Goal: Task Accomplishment & Management: Manage account settings

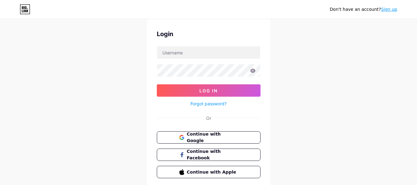
scroll to position [31, 0]
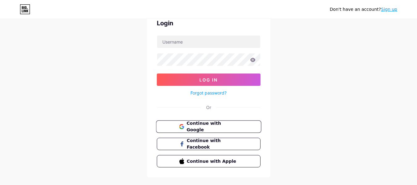
click at [206, 131] on button "Continue with Google" at bounding box center [208, 126] width 105 height 13
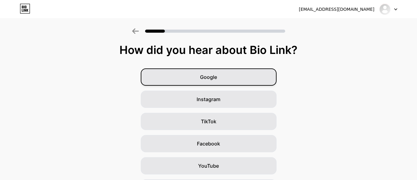
click at [229, 80] on div "Google" at bounding box center [209, 77] width 136 height 17
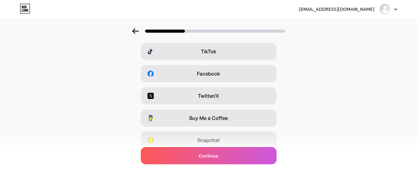
scroll to position [24, 0]
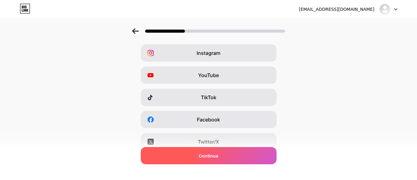
click at [239, 154] on div "Continue" at bounding box center [209, 155] width 136 height 17
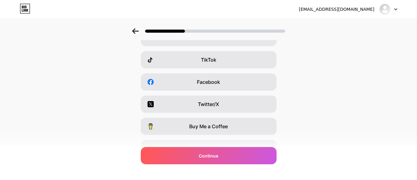
scroll to position [0, 0]
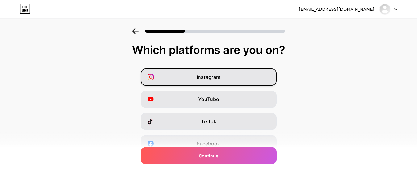
click at [242, 82] on div "Instagram" at bounding box center [209, 77] width 136 height 17
click at [269, 78] on icon at bounding box center [267, 77] width 6 height 6
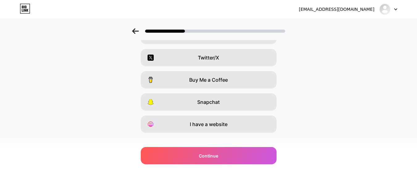
scroll to position [117, 0]
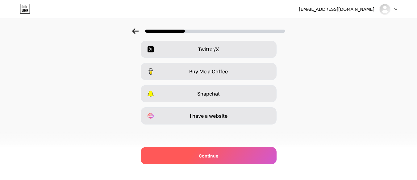
click at [236, 154] on div "Continue" at bounding box center [209, 155] width 136 height 17
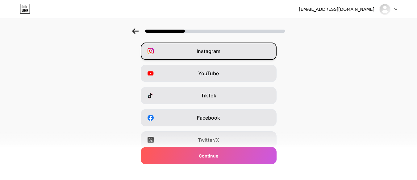
scroll to position [24, 0]
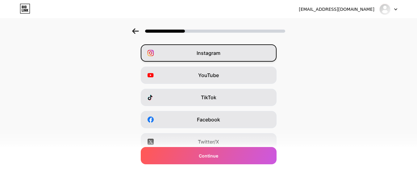
click at [132, 31] on div at bounding box center [208, 30] width 417 height 22
click at [135, 32] on icon at bounding box center [135, 31] width 7 height 6
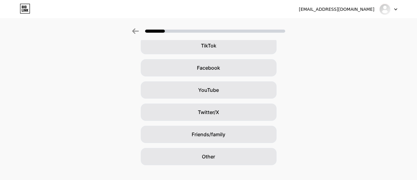
scroll to position [86, 0]
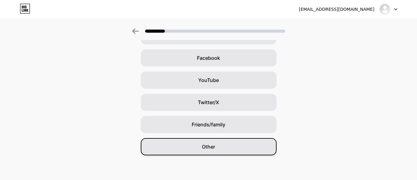
click at [234, 151] on div "Other" at bounding box center [209, 146] width 136 height 17
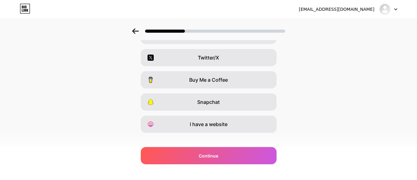
scroll to position [117, 0]
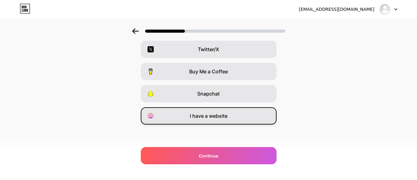
click at [205, 119] on div "I have a website" at bounding box center [209, 115] width 136 height 17
click at [205, 119] on span "I have a website" at bounding box center [209, 115] width 38 height 7
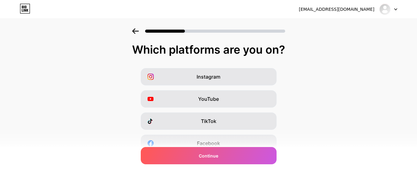
scroll to position [0, 0]
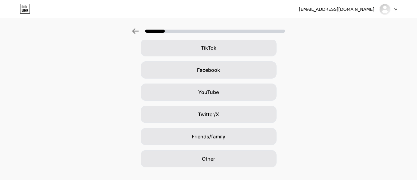
scroll to position [86, 0]
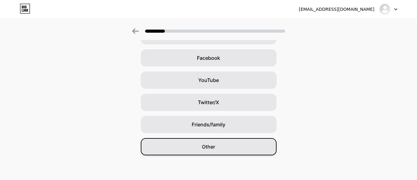
click at [218, 148] on div "Other" at bounding box center [209, 146] width 136 height 17
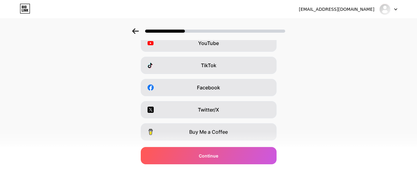
scroll to position [0, 0]
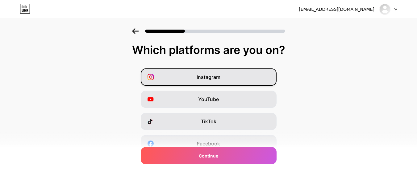
click at [217, 76] on span "Instagram" at bounding box center [209, 76] width 24 height 7
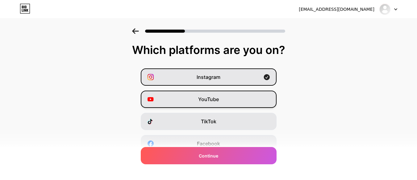
click at [222, 99] on div "YouTube" at bounding box center [209, 99] width 136 height 17
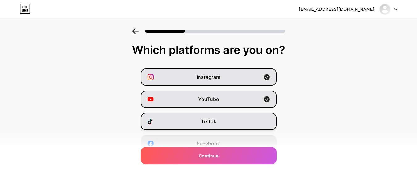
click at [223, 124] on div "TikTok" at bounding box center [209, 121] width 136 height 17
click at [220, 142] on span "Facebook" at bounding box center [208, 143] width 23 height 7
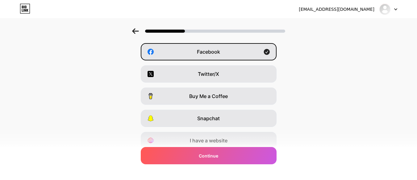
scroll to position [93, 0]
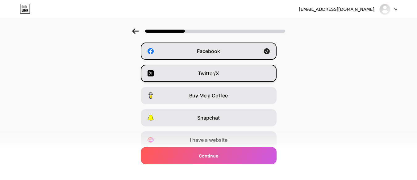
click at [225, 78] on div "Twitter/X" at bounding box center [209, 73] width 136 height 17
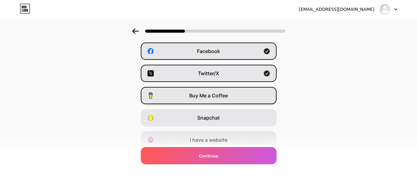
drag, startPoint x: 226, startPoint y: 98, endPoint x: 227, endPoint y: 103, distance: 4.6
click at [226, 99] on span "Buy Me a Coffee" at bounding box center [208, 95] width 39 height 7
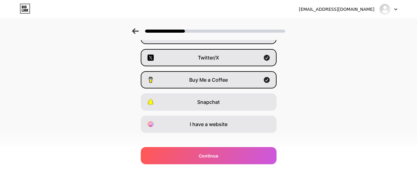
scroll to position [117, 0]
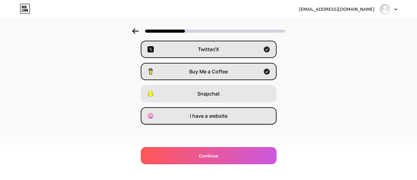
click at [231, 114] on div "I have a website" at bounding box center [209, 115] width 136 height 17
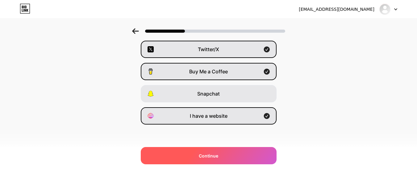
click at [212, 161] on div "Continue" at bounding box center [209, 155] width 136 height 17
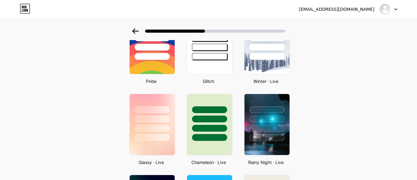
scroll to position [123, 0]
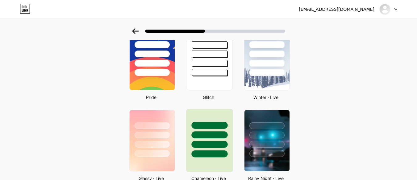
click at [214, 123] on div at bounding box center [209, 125] width 36 height 7
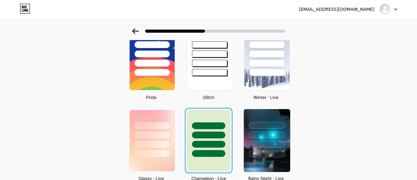
scroll to position [0, 0]
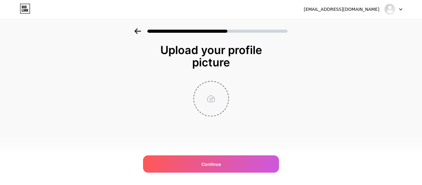
click at [214, 105] on input "file" at bounding box center [211, 98] width 34 height 34
type input "C:\fakepath\Foto Karikatur Jemi.webp"
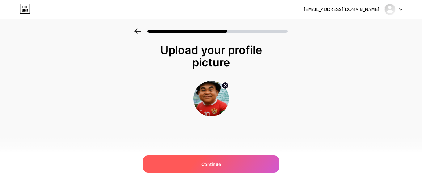
click at [224, 165] on div "Continue" at bounding box center [211, 163] width 136 height 17
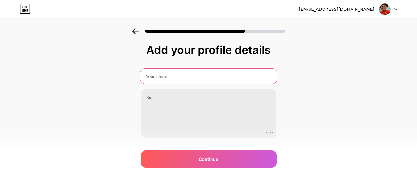
click at [160, 73] on input "text" at bounding box center [208, 76] width 136 height 15
type input "[PERSON_NAME]"
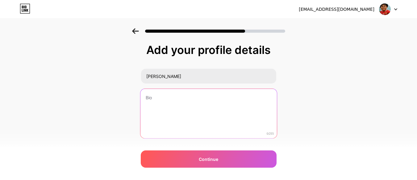
click at [171, 96] on textarea at bounding box center [208, 114] width 136 height 50
type textarea "T"
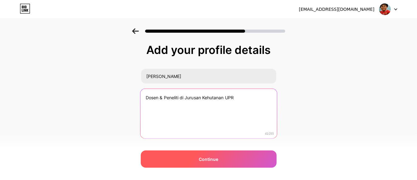
type textarea "Dosen & Peneliti di Jurusan Kehutanan UPR"
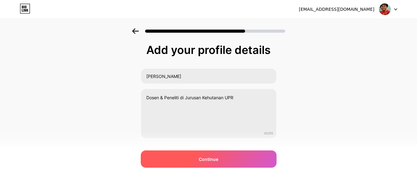
click at [218, 160] on span "Continue" at bounding box center [208, 159] width 19 height 6
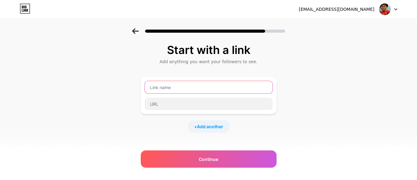
click at [181, 90] on input "text" at bounding box center [209, 87] width 128 height 12
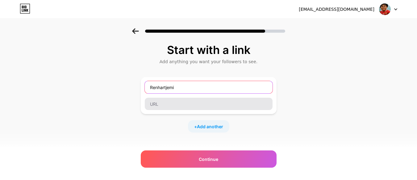
type input "Renhartjemi"
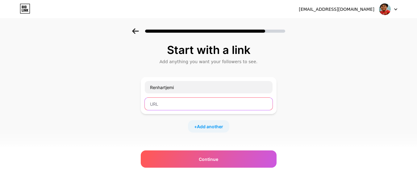
click at [187, 105] on input "text" at bounding box center [209, 104] width 128 height 12
click at [178, 106] on input "text" at bounding box center [209, 104] width 128 height 12
paste input "[URL][DOMAIN_NAME]"
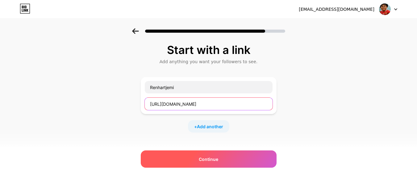
type input "[URL][DOMAIN_NAME]"
click at [218, 158] on span "Continue" at bounding box center [208, 159] width 19 height 6
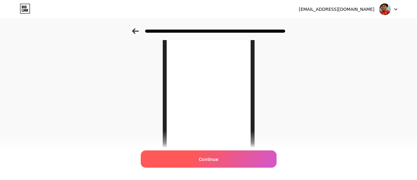
scroll to position [37, 0]
click at [207, 162] on span "Continue" at bounding box center [208, 159] width 19 height 6
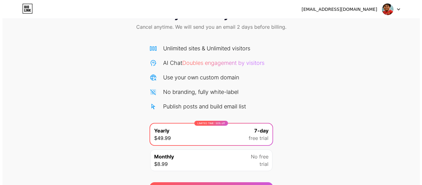
scroll to position [64, 0]
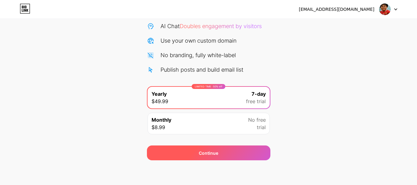
click at [214, 154] on div "Continue" at bounding box center [208, 153] width 19 height 6
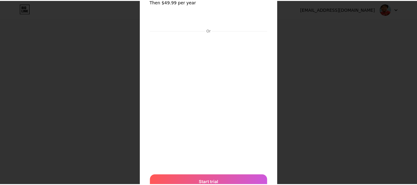
scroll to position [0, 0]
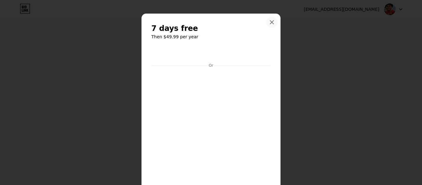
click at [269, 23] on icon at bounding box center [271, 22] width 5 height 5
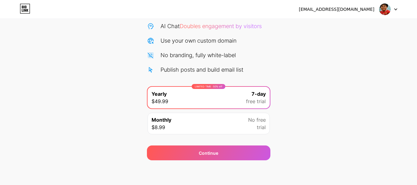
click at [344, 10] on div "[EMAIL_ADDRESS][DOMAIN_NAME]" at bounding box center [337, 9] width 76 height 6
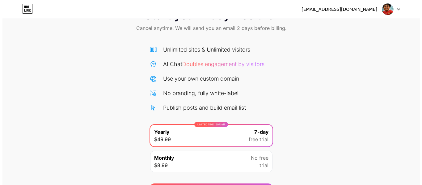
scroll to position [64, 0]
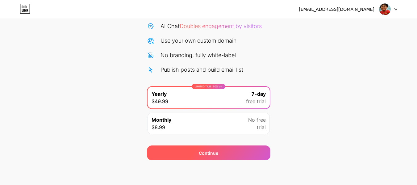
click at [214, 150] on div "Continue" at bounding box center [208, 153] width 19 height 6
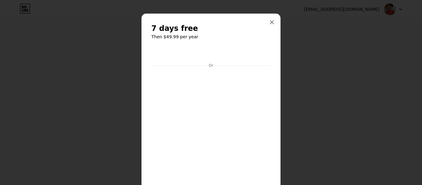
scroll to position [64, 0]
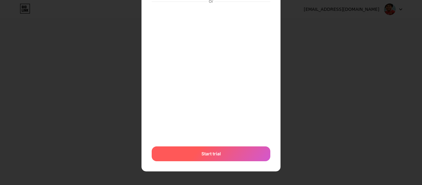
click at [209, 156] on span "Start trial" at bounding box center [210, 153] width 19 height 6
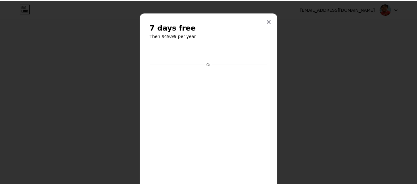
scroll to position [0, 0]
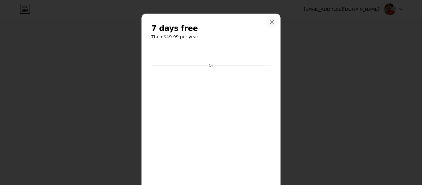
click at [270, 23] on icon at bounding box center [271, 22] width 3 height 3
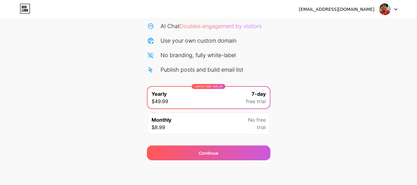
click at [380, 10] on img at bounding box center [385, 9] width 12 height 12
click at [365, 9] on div "[EMAIL_ADDRESS][DOMAIN_NAME]" at bounding box center [337, 9] width 76 height 6
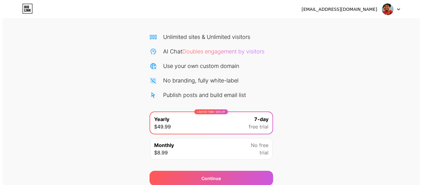
scroll to position [64, 0]
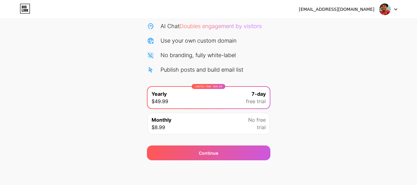
click at [255, 123] on span "No free" at bounding box center [257, 119] width 18 height 7
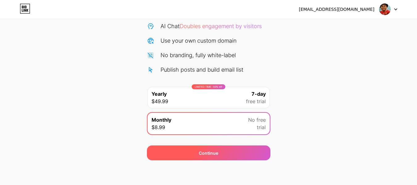
click at [219, 153] on div "Continue" at bounding box center [208, 152] width 123 height 15
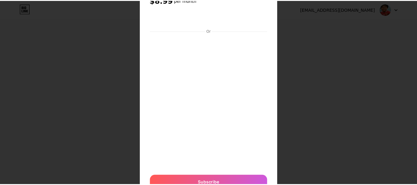
scroll to position [0, 0]
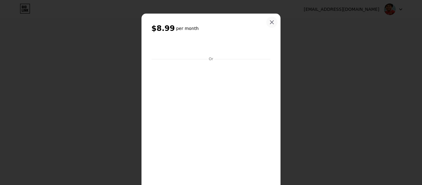
click at [269, 22] on icon at bounding box center [271, 22] width 5 height 5
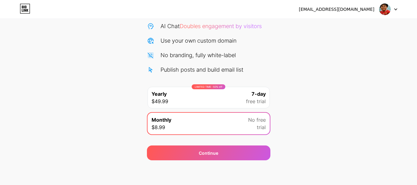
click at [195, 94] on div "LIMITED TIME : 50% off Yearly $49.99 7-day free trial" at bounding box center [209, 98] width 122 height 22
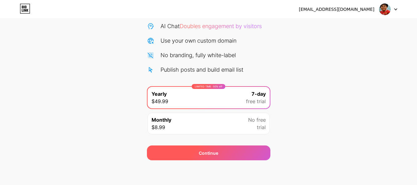
click at [215, 156] on div "Continue" at bounding box center [208, 152] width 123 height 15
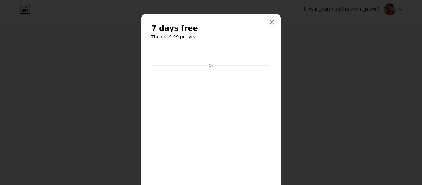
click at [270, 19] on div at bounding box center [271, 22] width 11 height 11
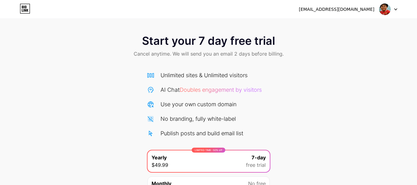
click at [23, 6] on icon at bounding box center [25, 9] width 10 height 10
drag, startPoint x: 350, startPoint y: 11, endPoint x: 356, endPoint y: 10, distance: 5.7
click at [351, 11] on div "[EMAIL_ADDRESS][DOMAIN_NAME]" at bounding box center [337, 9] width 76 height 6
click at [388, 11] on img at bounding box center [385, 9] width 12 height 12
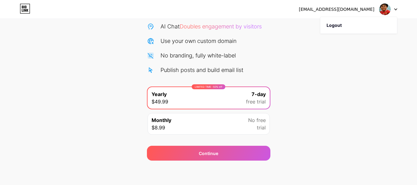
scroll to position [64, 0]
click at [331, 23] on li "Logout" at bounding box center [358, 25] width 77 height 17
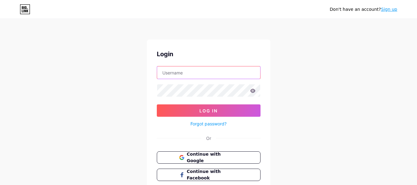
click at [212, 70] on input "text" at bounding box center [208, 72] width 103 height 12
type input "[EMAIL_ADDRESS][DOMAIN_NAME]"
click at [323, 95] on div "Don't have an account? Sign up Login [EMAIL_ADDRESS][DOMAIN_NAME] Log In Forgot…" at bounding box center [208, 114] width 417 height 228
click at [204, 155] on span "Continue with Google" at bounding box center [212, 157] width 52 height 13
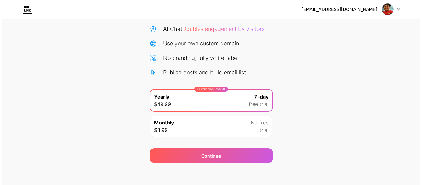
scroll to position [64, 0]
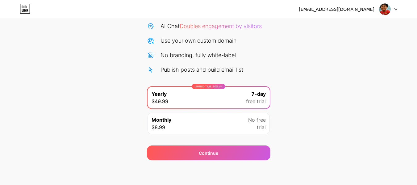
click at [168, 102] on div "LIMITED TIME : 50% off Yearly $49.99 7-day free trial" at bounding box center [209, 98] width 122 height 22
click at [164, 127] on span "$8.99" at bounding box center [159, 126] width 14 height 7
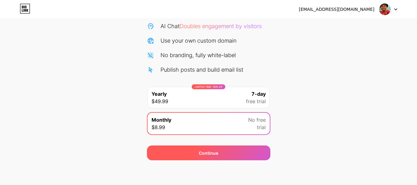
click at [188, 151] on div "Continue" at bounding box center [208, 152] width 123 height 15
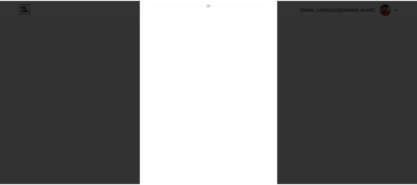
scroll to position [0, 0]
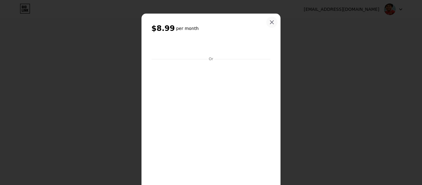
click at [271, 20] on icon at bounding box center [271, 22] width 5 height 5
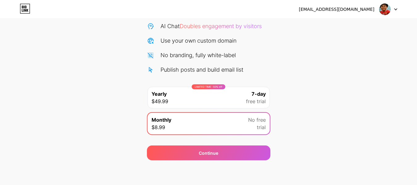
click at [31, 10] on div "jemi@for.upr.ac.id Logout" at bounding box center [208, 9] width 417 height 11
click at [393, 8] on div at bounding box center [388, 9] width 18 height 11
click at [334, 27] on li "Logout" at bounding box center [358, 25] width 77 height 17
click at [334, 23] on li "Logout" at bounding box center [358, 25] width 77 height 17
